Goal: Task Accomplishment & Management: Manage account settings

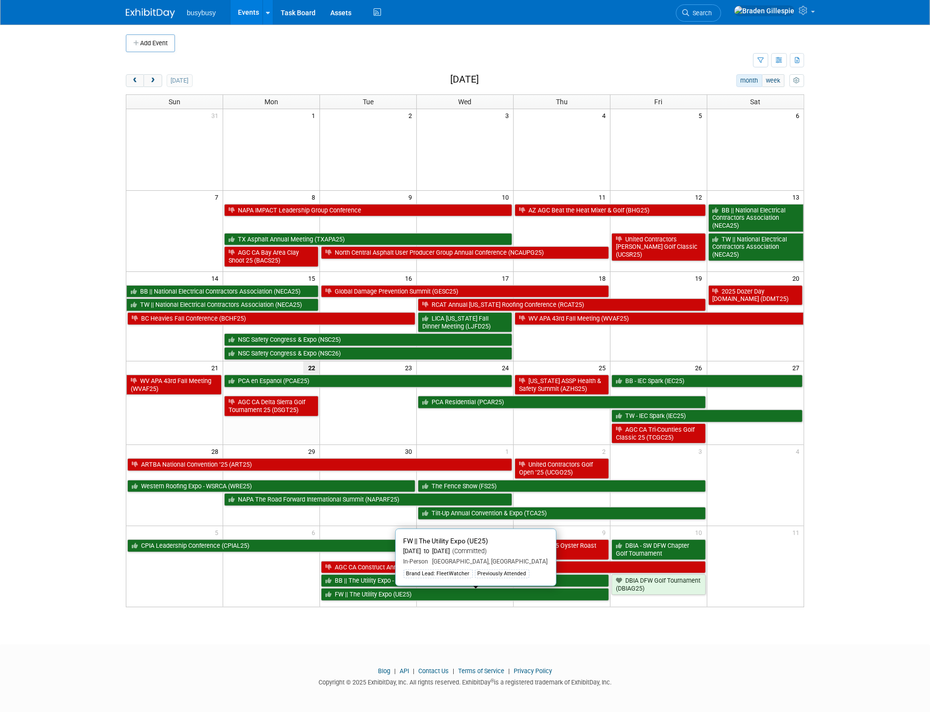
click at [494, 597] on link "FW || The Utility Expo (UE25)" at bounding box center [465, 594] width 288 height 13
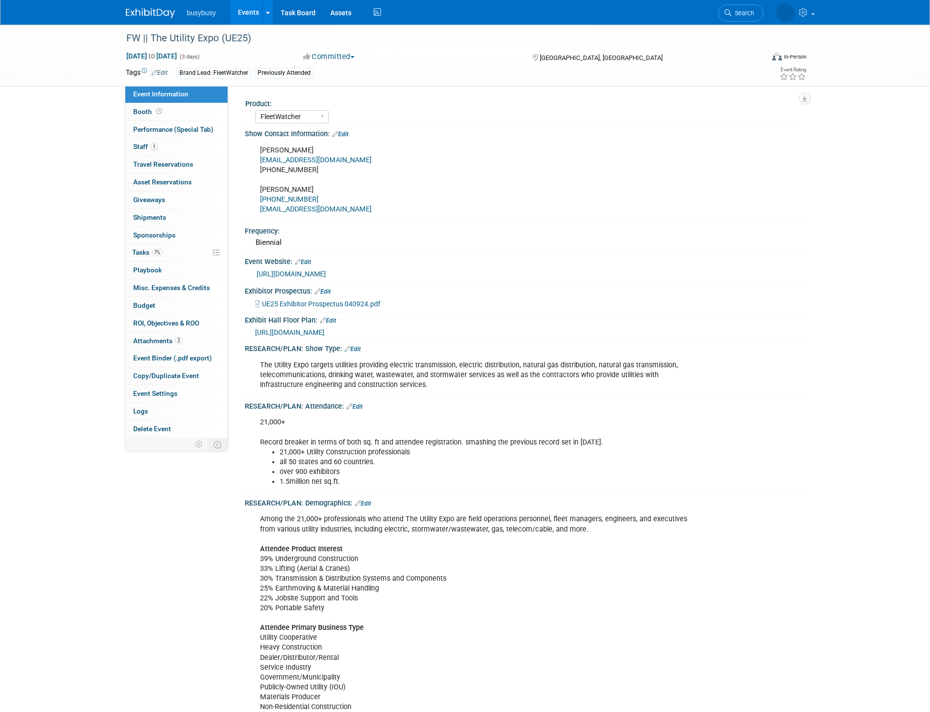
select select "FleetWatcher"
select select "Member"
click at [189, 149] on link "1 Staff 1" at bounding box center [176, 146] width 102 height 17
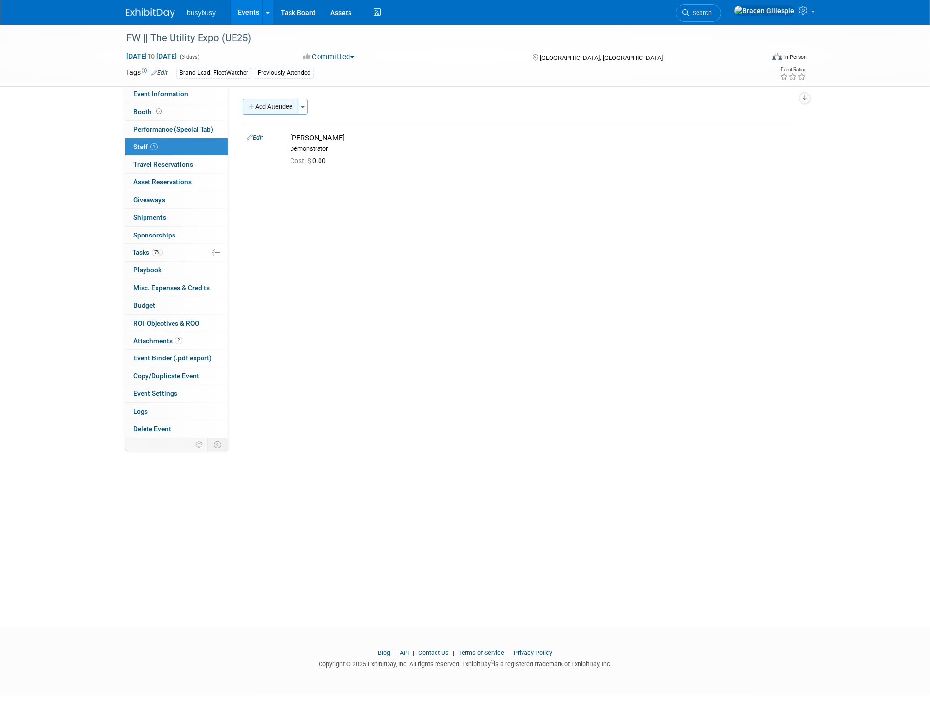
click at [275, 111] on button "Add Attendee" at bounding box center [271, 107] width 56 height 16
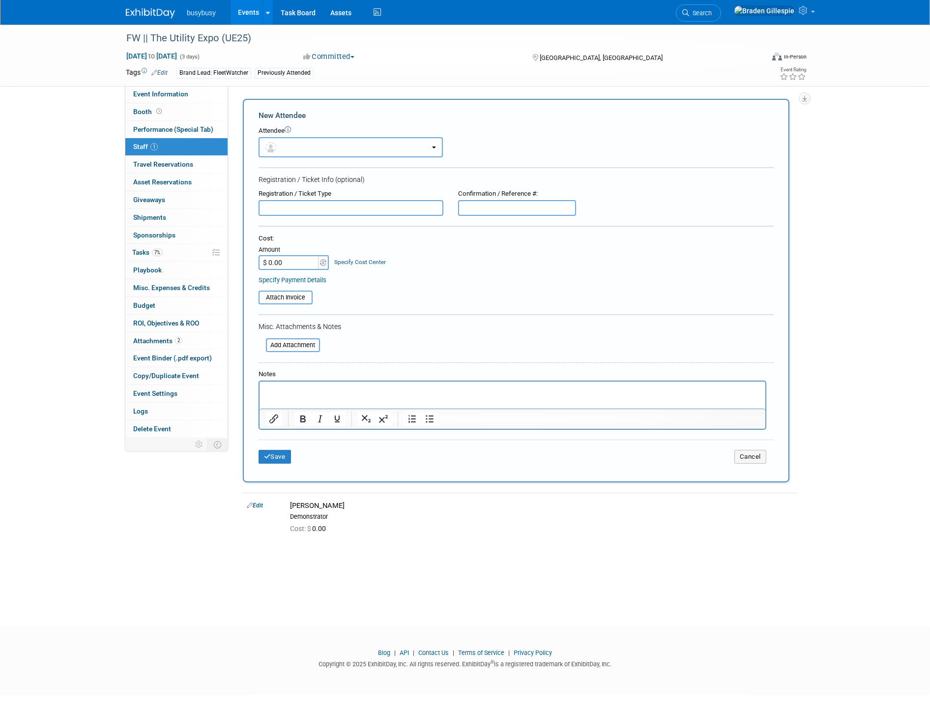
click at [286, 140] on button "button" at bounding box center [350, 147] width 184 height 20
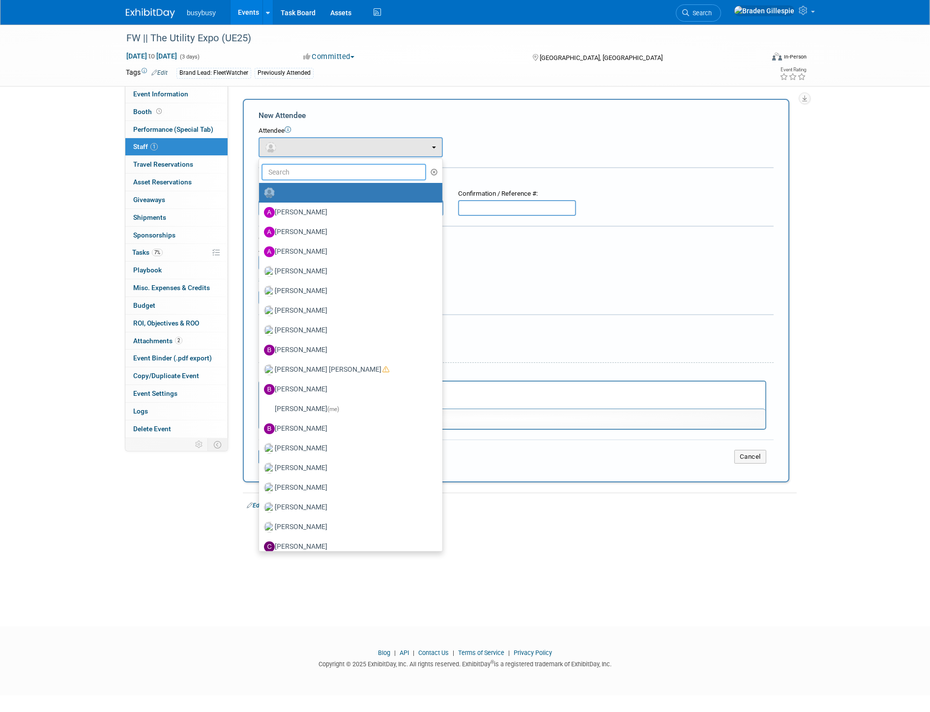
click at [293, 174] on input "text" at bounding box center [343, 172] width 165 height 17
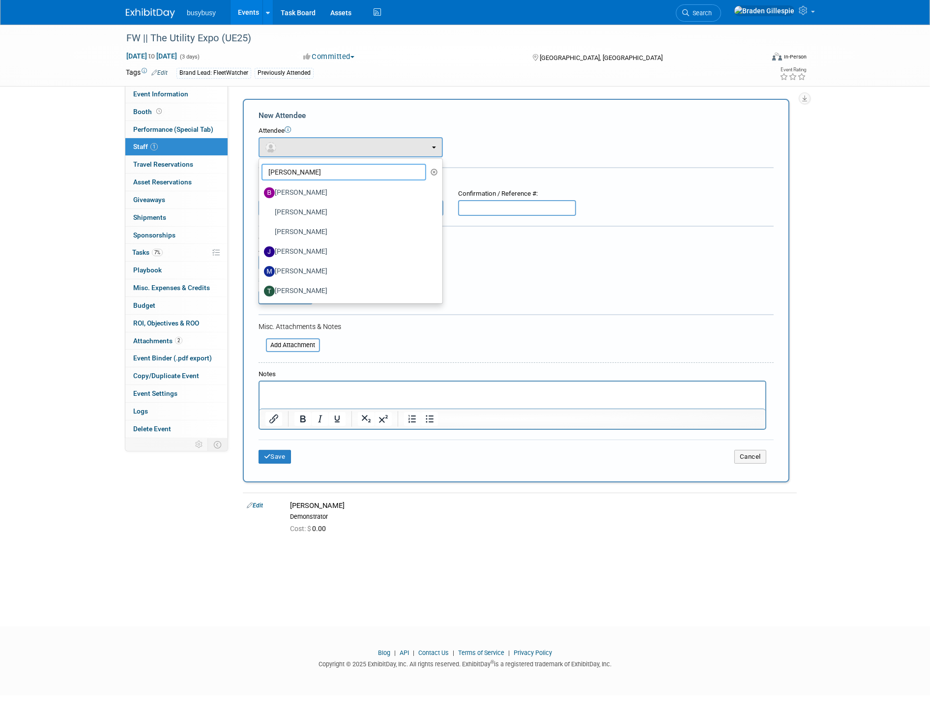
type input "josh"
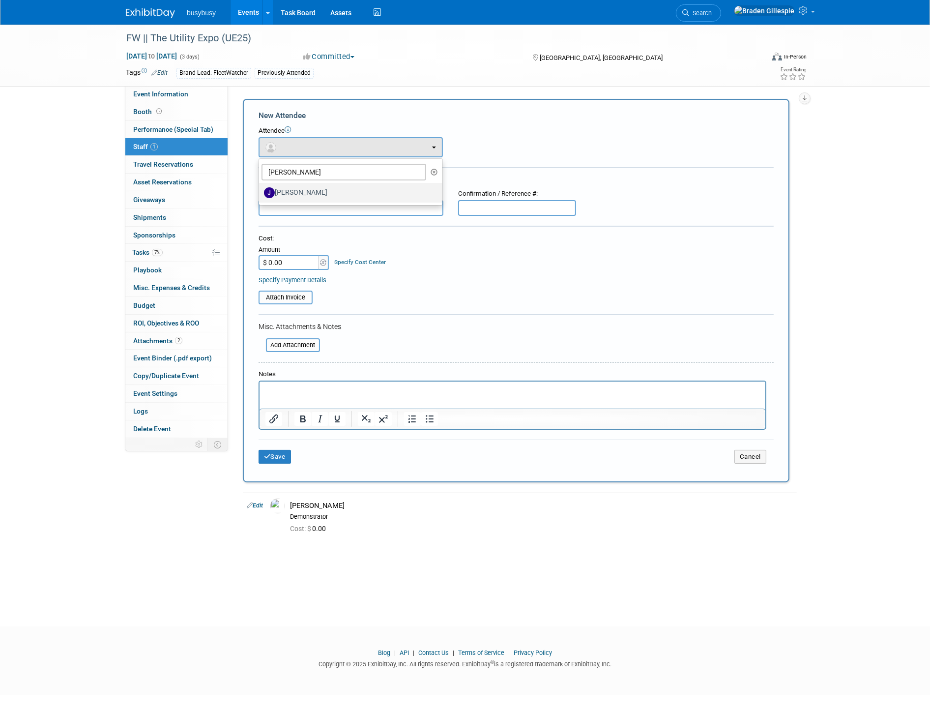
click at [296, 189] on label "Joshua Bryant" at bounding box center [348, 193] width 169 height 16
click at [260, 189] on input "Joshua Bryant" at bounding box center [257, 191] width 6 height 6
select select "abff479c-8e93-4982-9d8c-695f02b7f086"
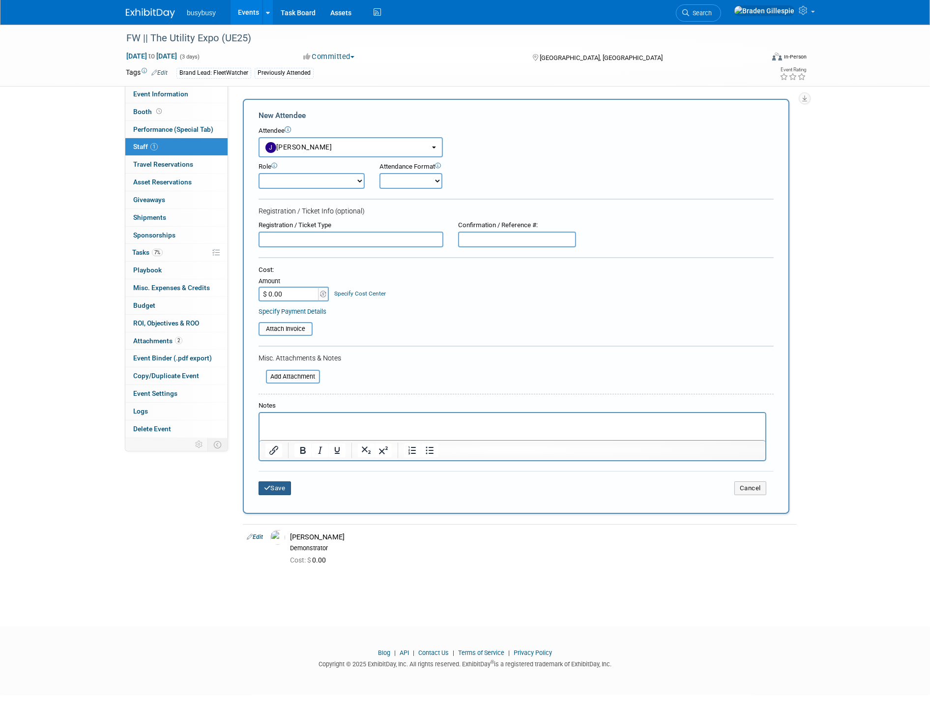
click at [288, 482] on button "Save" at bounding box center [274, 488] width 32 height 14
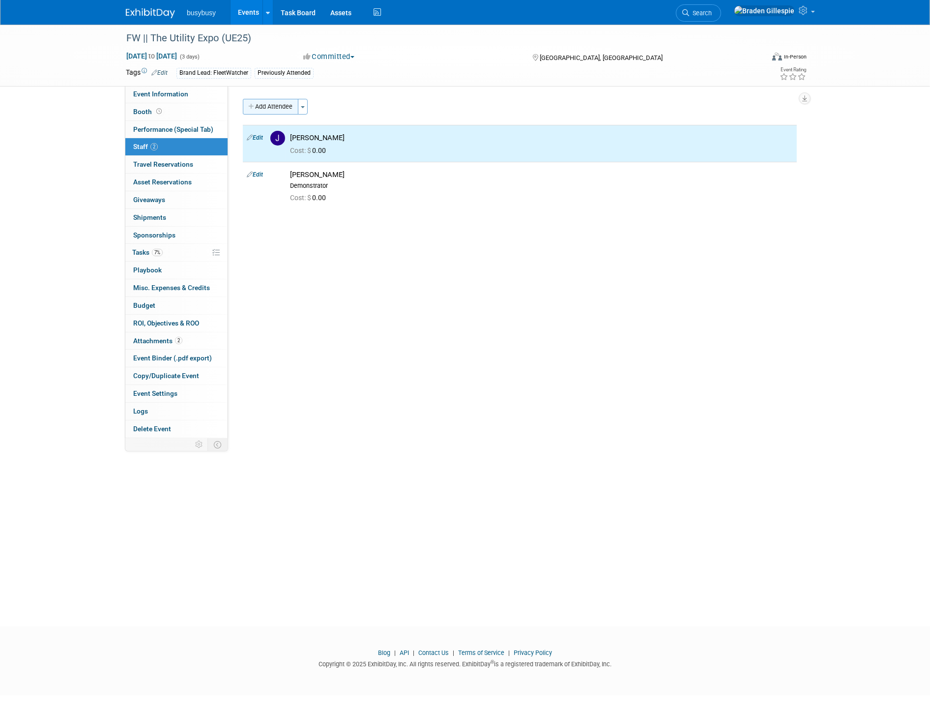
click at [283, 110] on button "Add Attendee" at bounding box center [271, 107] width 56 height 16
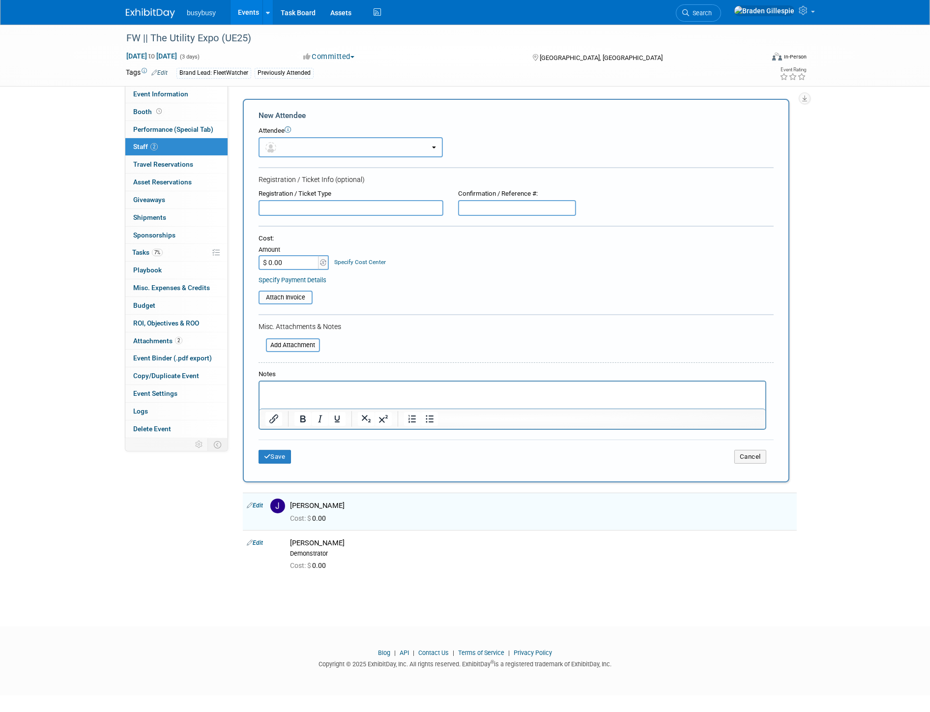
click at [282, 153] on button "button" at bounding box center [350, 147] width 184 height 20
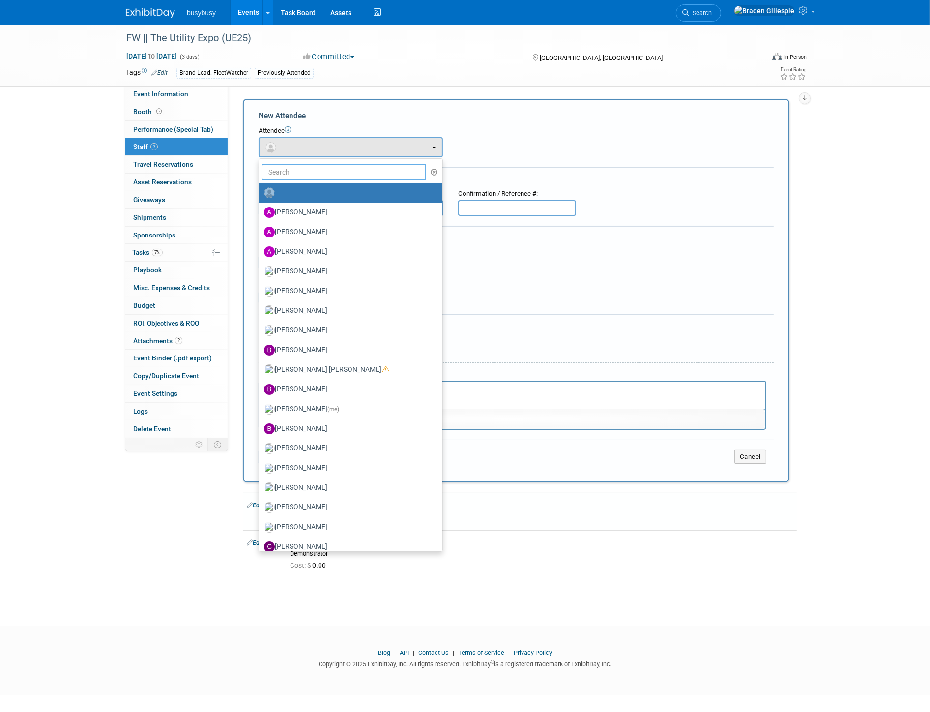
click at [287, 171] on input "text" at bounding box center [343, 172] width 165 height 17
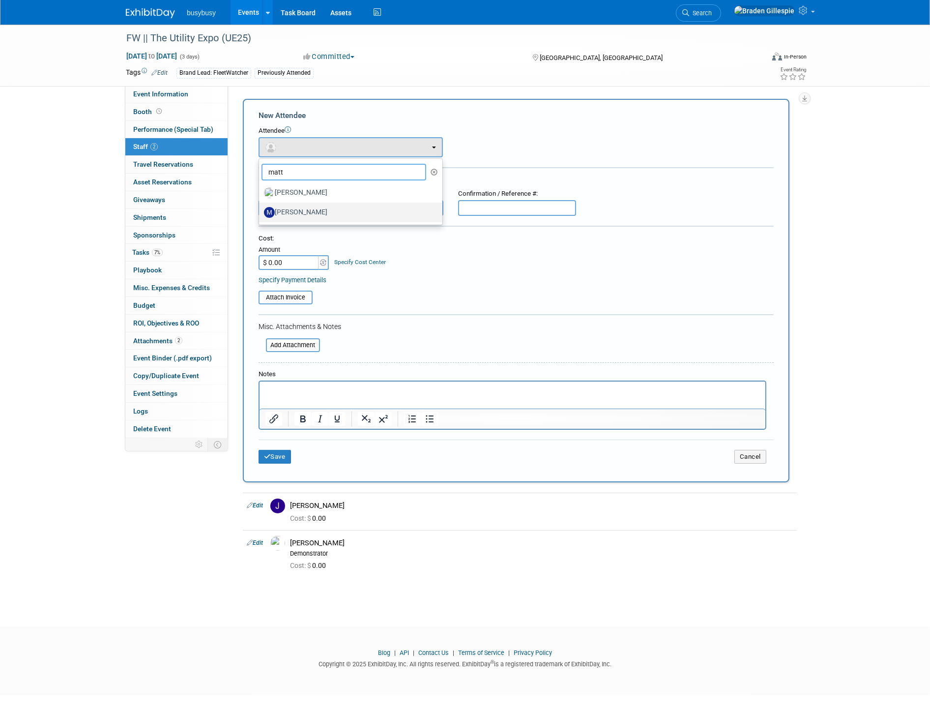
type input "matt"
click at [298, 210] on label "Matt Jordan" at bounding box center [348, 212] width 169 height 16
click at [260, 210] on input "Matt Jordan" at bounding box center [257, 211] width 6 height 6
select select "35f3b1a2-5af2-45af-a0f4-1c1e5f324de2"
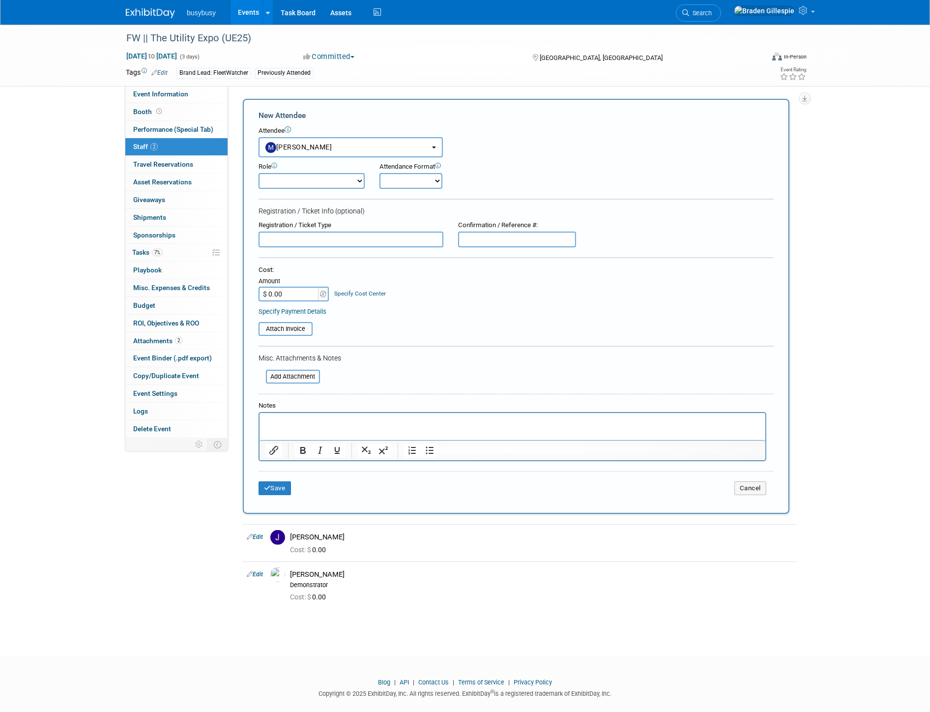
click at [282, 489] on div "Save Cancel" at bounding box center [515, 486] width 515 height 31
click at [282, 482] on button "Save" at bounding box center [274, 488] width 32 height 14
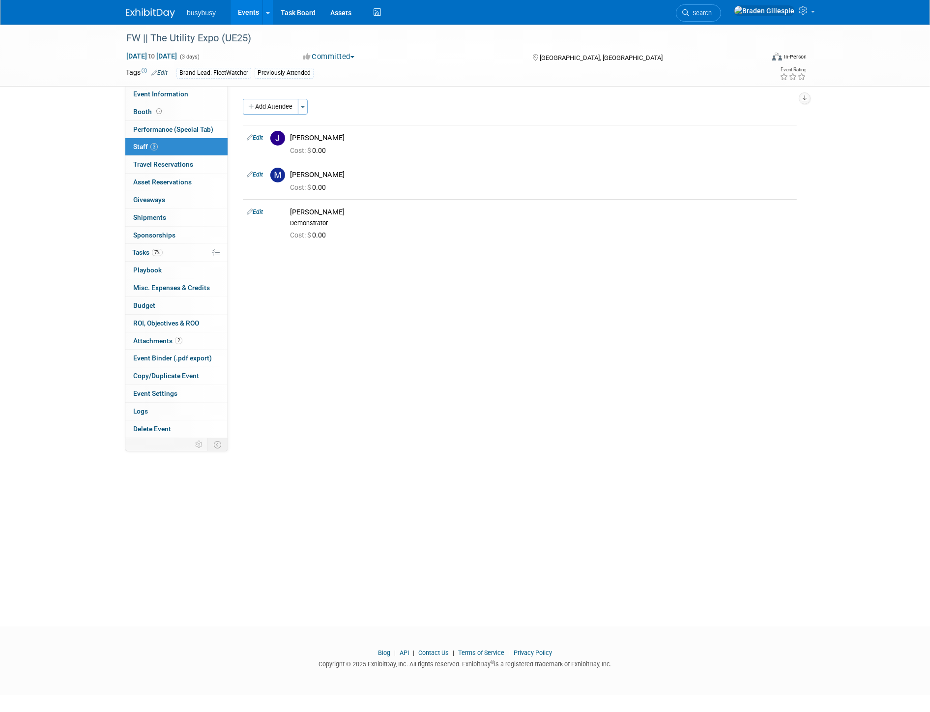
click at [146, 13] on img at bounding box center [150, 13] width 49 height 10
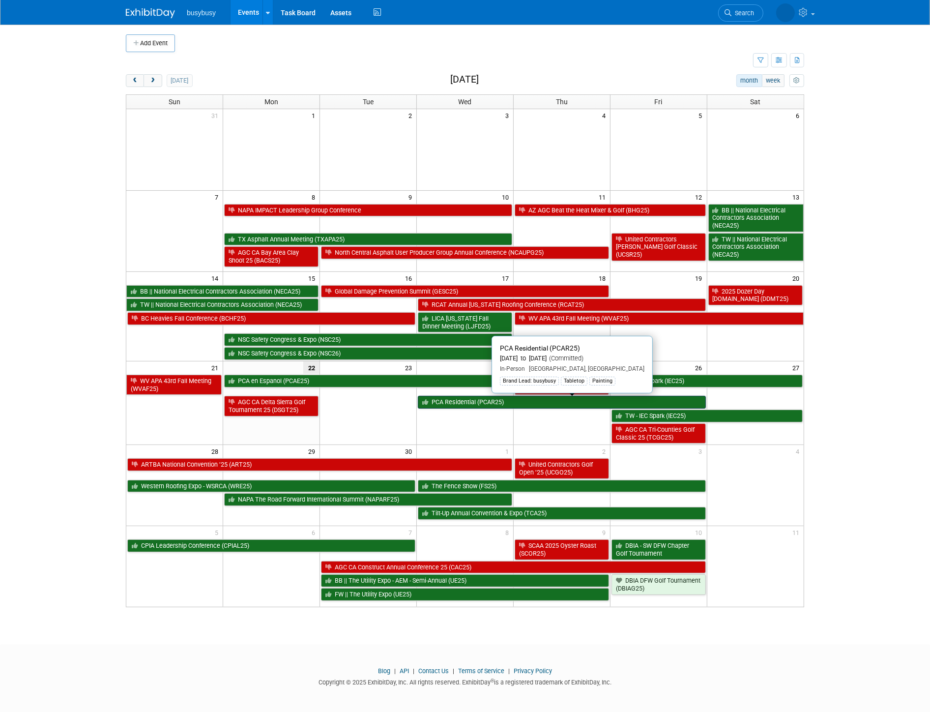
scroll to position [2, 0]
